Goal: Navigation & Orientation: Find specific page/section

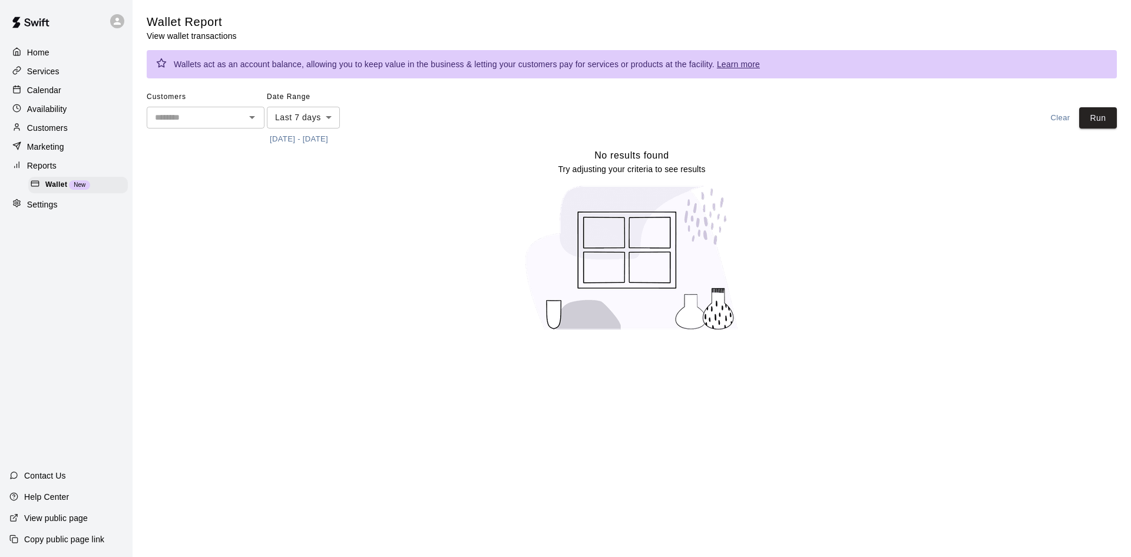
click at [58, 89] on p "Calendar" at bounding box center [44, 90] width 34 height 12
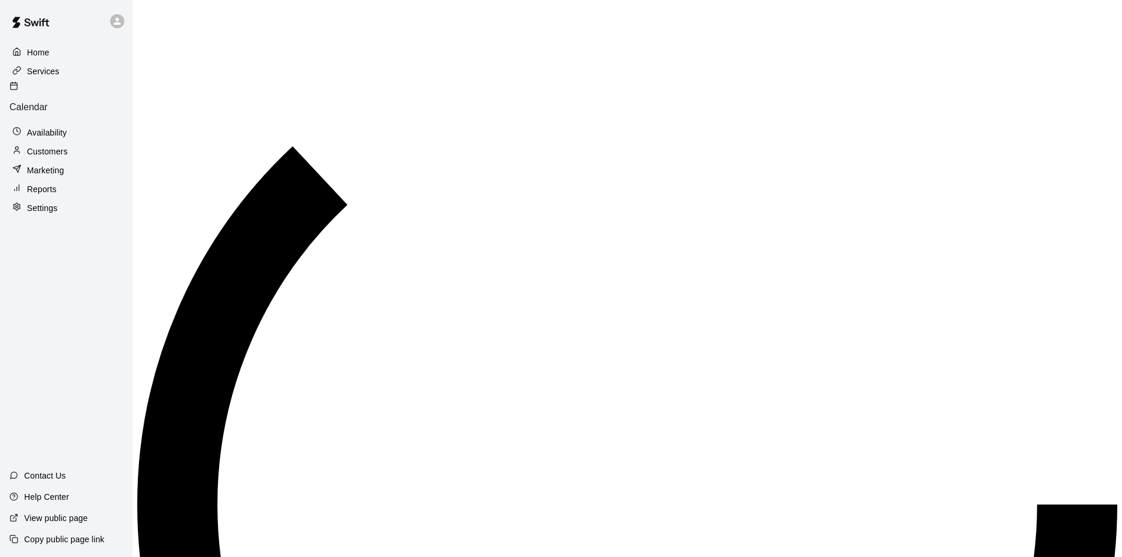
scroll to position [429, 0]
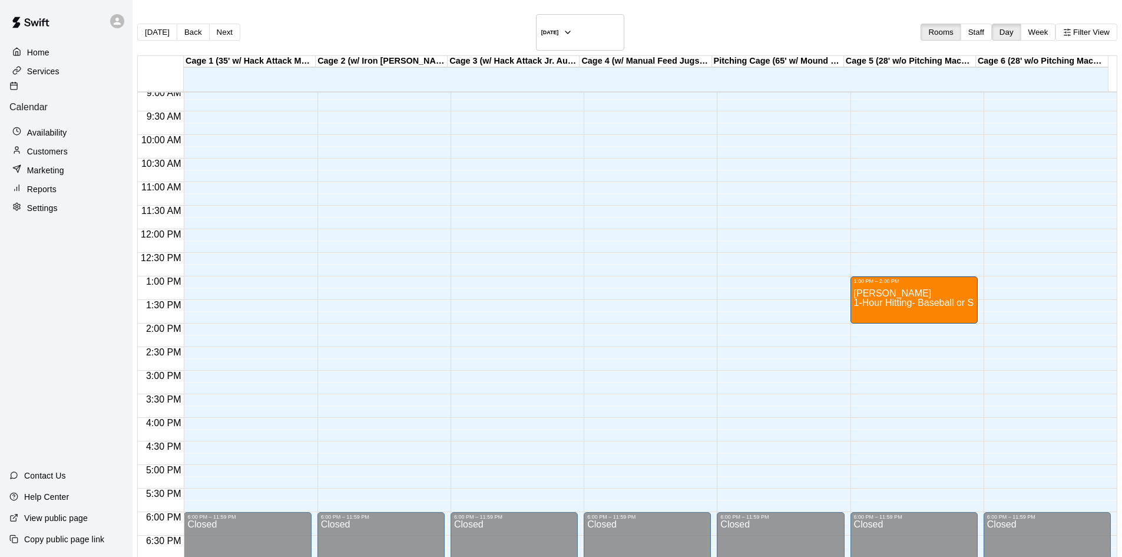
click at [16, 54] on icon at bounding box center [16, 51] width 9 height 9
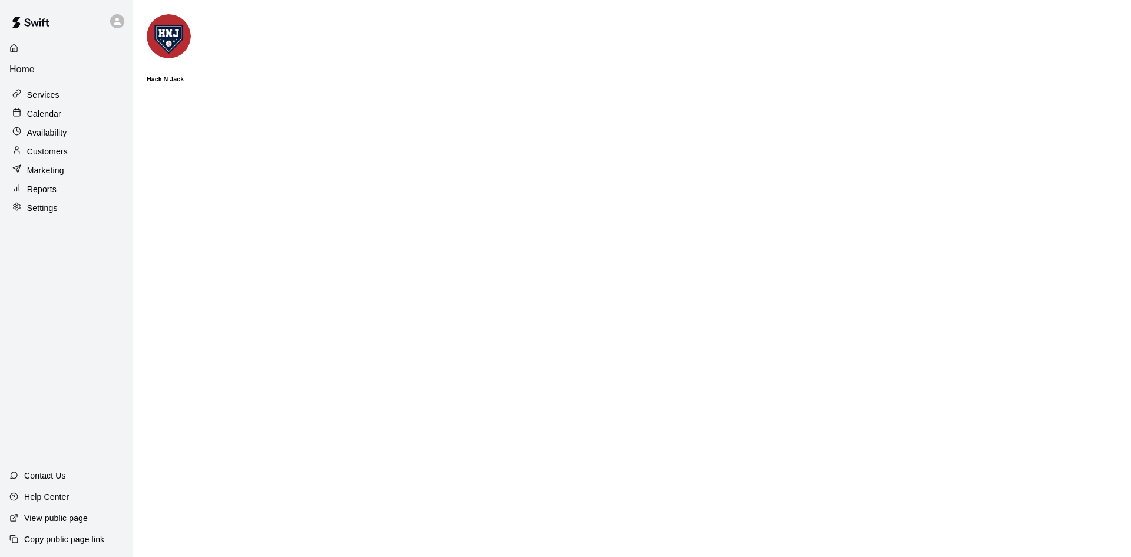
click at [37, 89] on p "Services" at bounding box center [43, 95] width 32 height 12
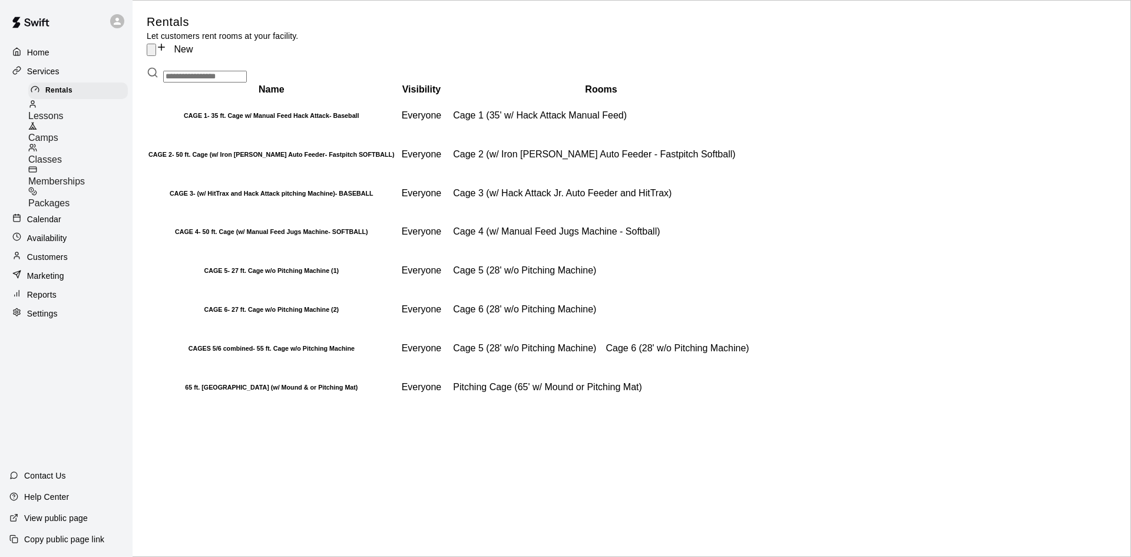
click at [44, 213] on p "Calendar" at bounding box center [44, 219] width 34 height 12
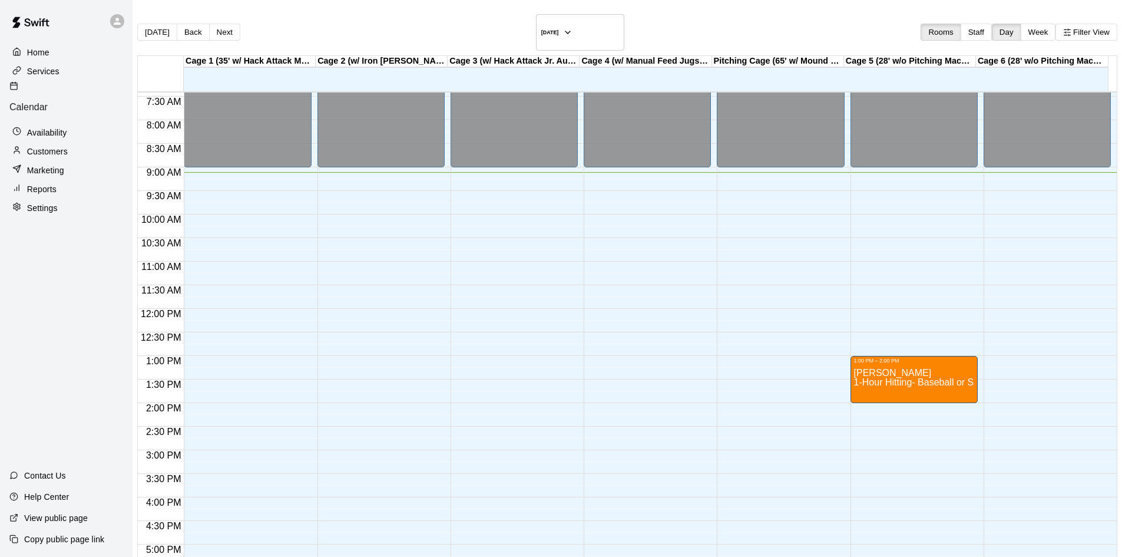
scroll to position [371, 0]
